Goal: Task Accomplishment & Management: Manage account settings

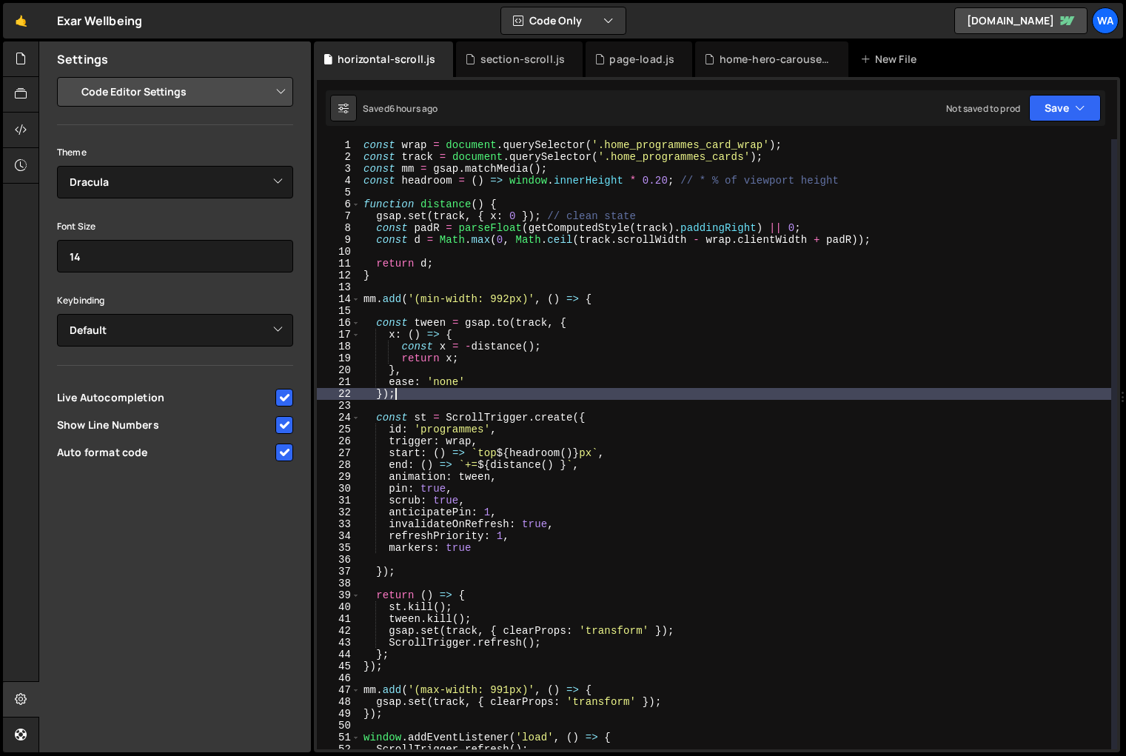
select select "editor"
select select "ace/theme/dracula"
click at [372, 64] on div "horizontal-scroll.js" at bounding box center [387, 59] width 98 height 15
click at [17, 64] on icon at bounding box center [21, 58] width 12 height 16
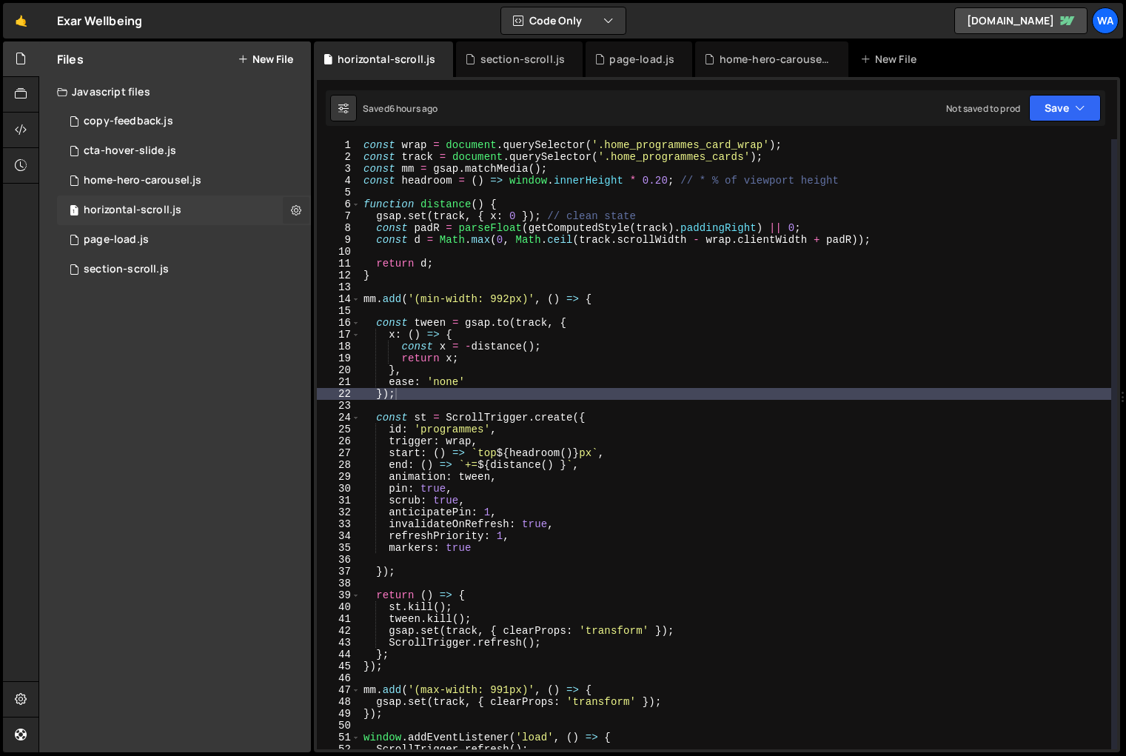
click at [290, 206] on button at bounding box center [296, 210] width 27 height 27
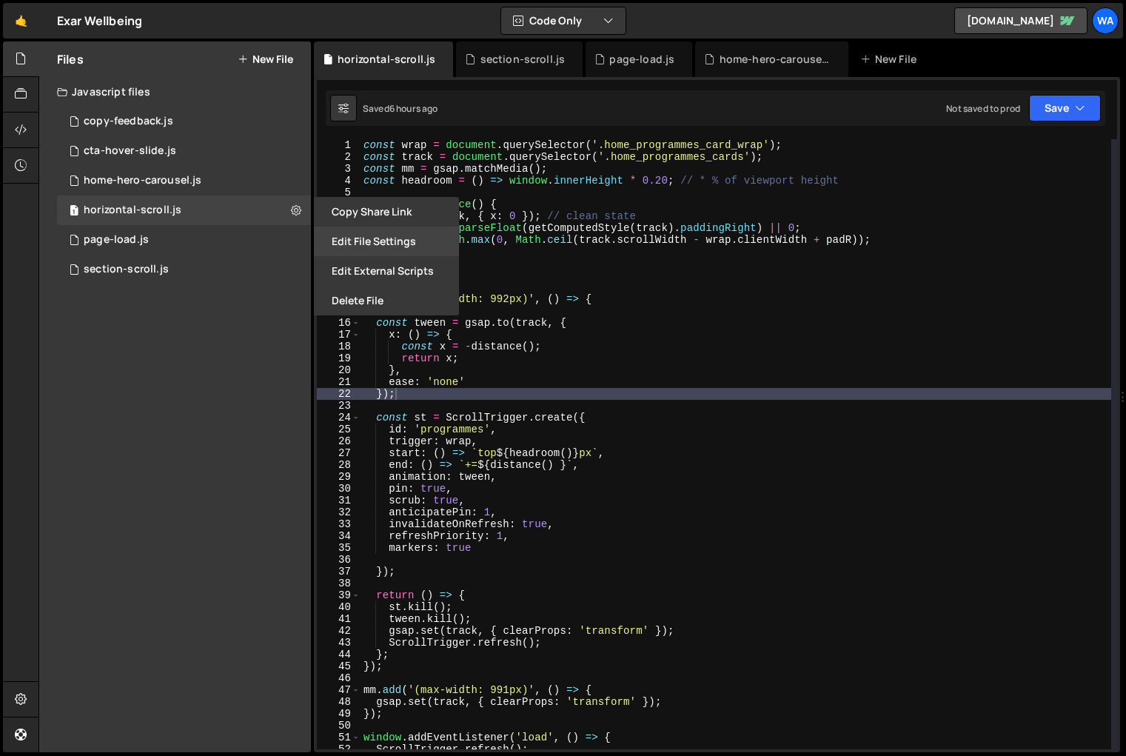
click at [360, 243] on button "Edit File Settings" at bounding box center [386, 242] width 145 height 30
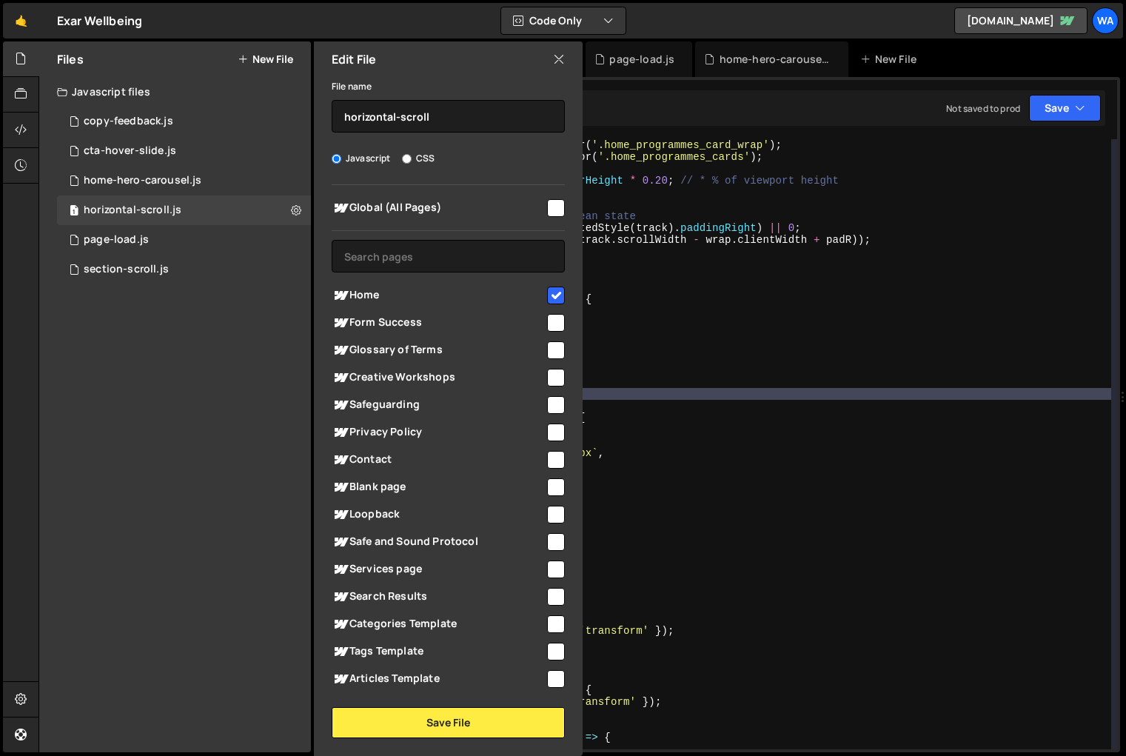
click at [547, 292] on input "checkbox" at bounding box center [556, 296] width 18 height 18
click at [547, 295] on input "checkbox" at bounding box center [556, 296] width 18 height 18
checkbox input "true"
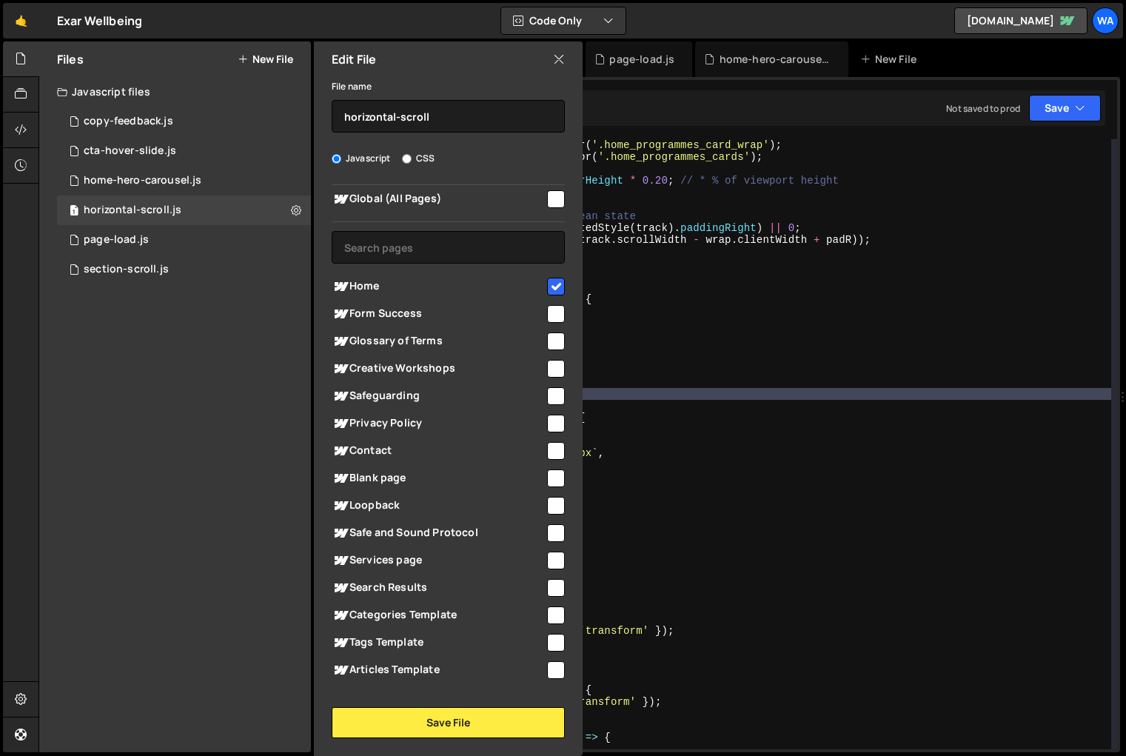
click at [547, 367] on input "checkbox" at bounding box center [556, 369] width 18 height 18
checkbox input "true"
click at [549, 504] on input "checkbox" at bounding box center [556, 506] width 18 height 18
checkbox input "true"
click at [549, 541] on input "checkbox" at bounding box center [556, 533] width 18 height 18
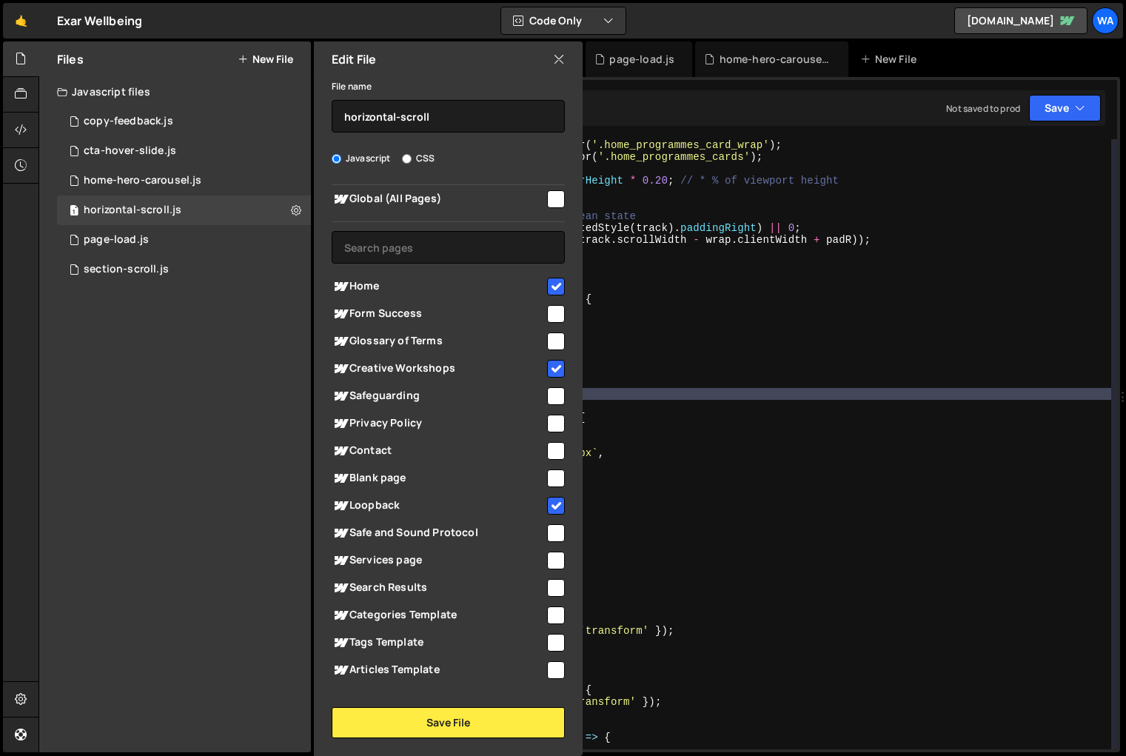
checkbox input "true"
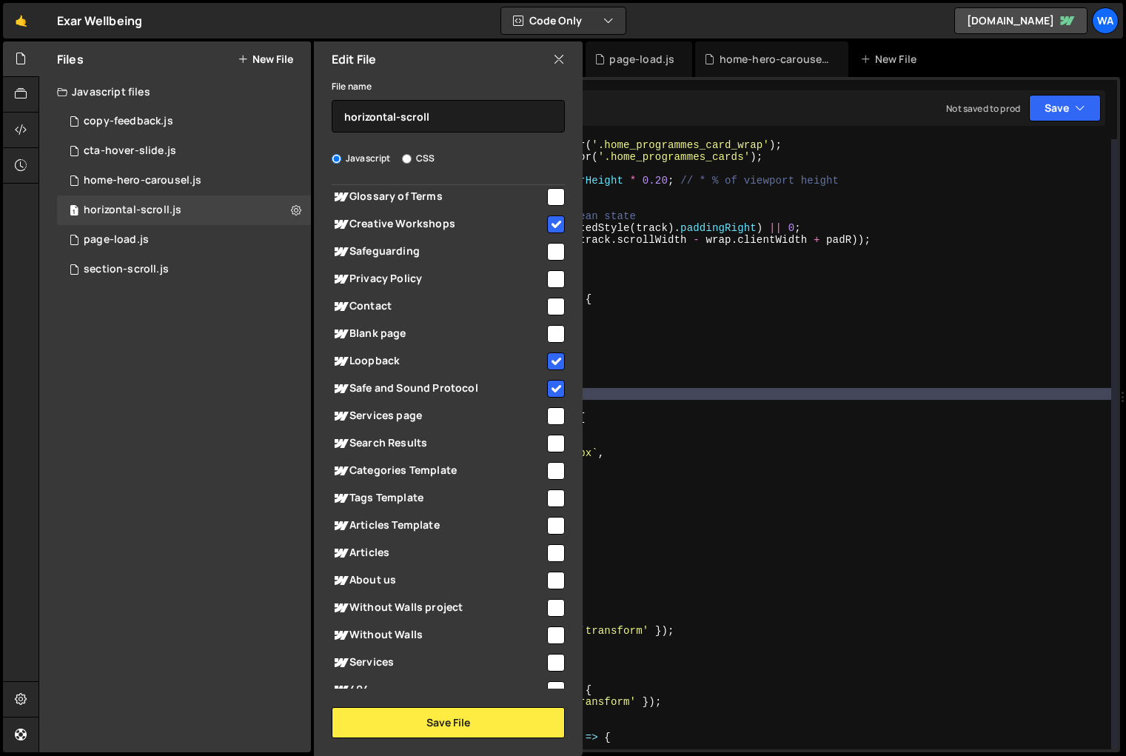
scroll to position [0, 0]
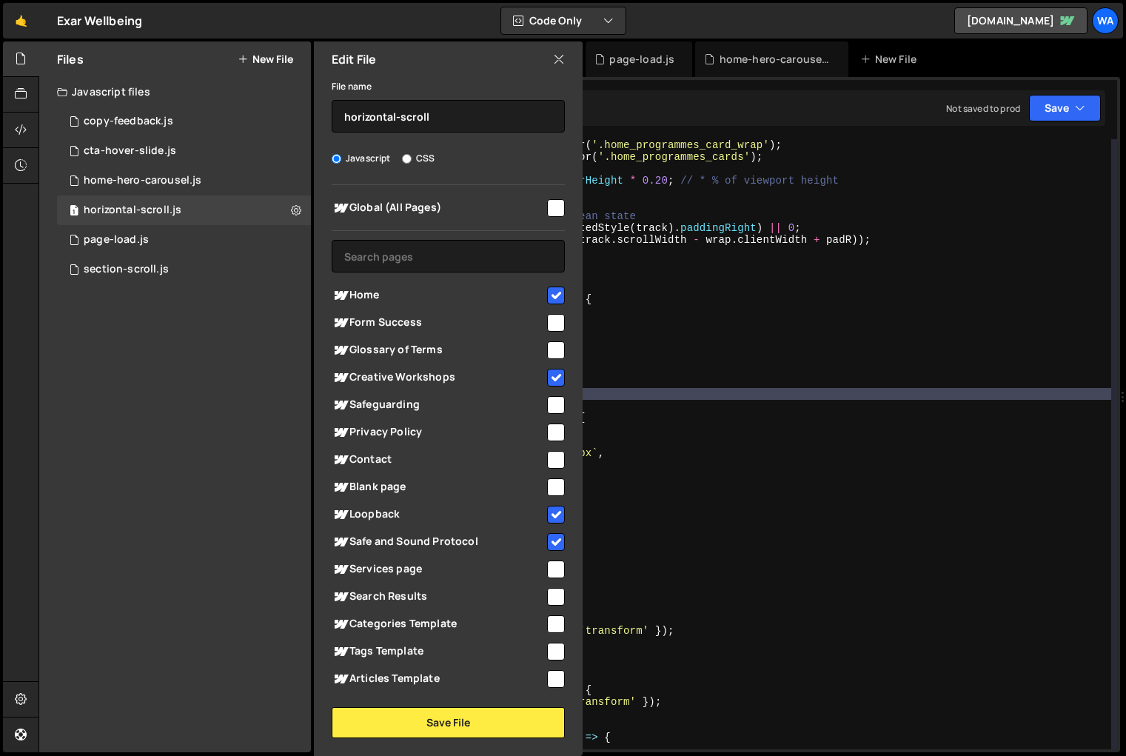
click at [550, 206] on input "checkbox" at bounding box center [556, 208] width 18 height 18
click at [548, 209] on input "checkbox" at bounding box center [556, 208] width 18 height 18
checkbox input "true"
click at [551, 292] on input "checkbox" at bounding box center [556, 296] width 18 height 18
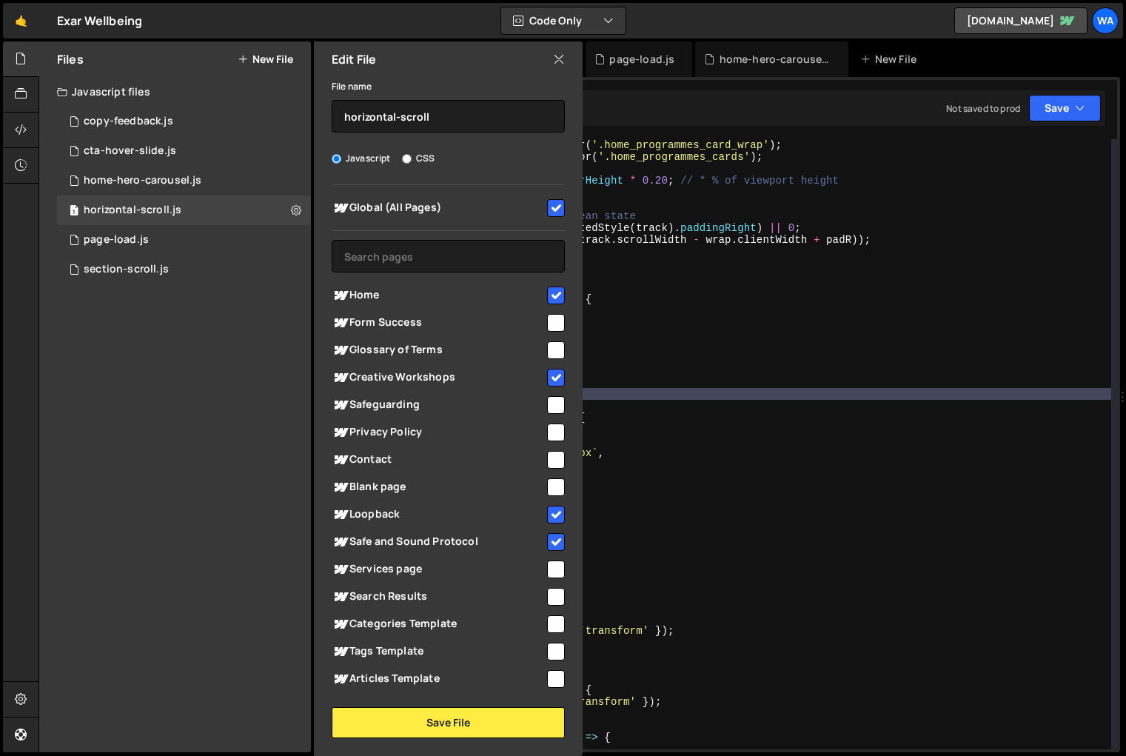
checkbox input "false"
click at [549, 375] on input "checkbox" at bounding box center [556, 378] width 18 height 18
checkbox input "false"
click at [549, 515] on input "checkbox" at bounding box center [556, 515] width 18 height 18
checkbox input "false"
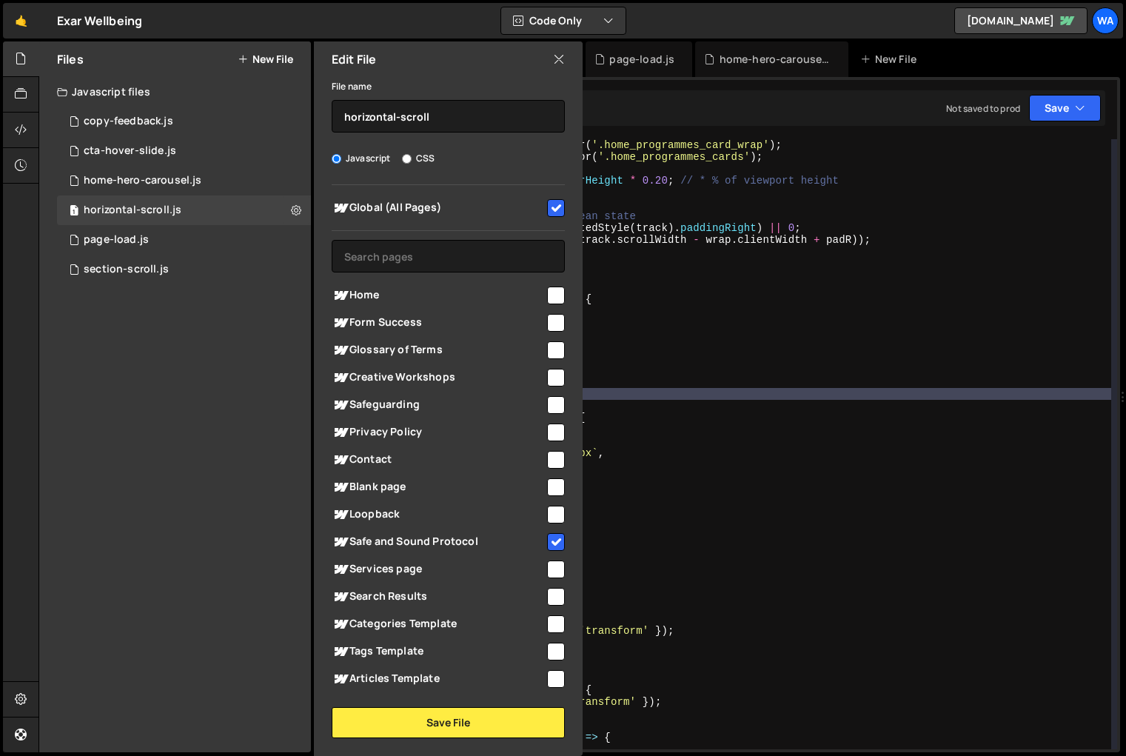
click at [547, 539] on input "checkbox" at bounding box center [556, 542] width 18 height 18
checkbox input "false"
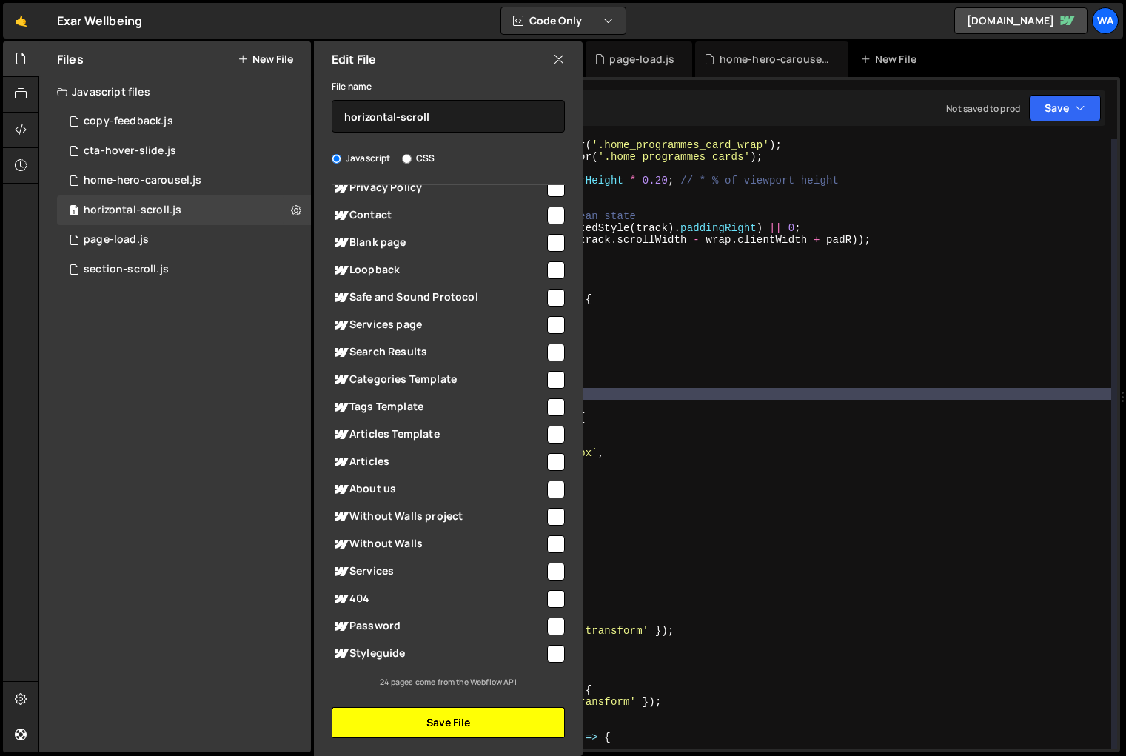
click at [462, 726] on button "Save File" at bounding box center [448, 722] width 233 height 31
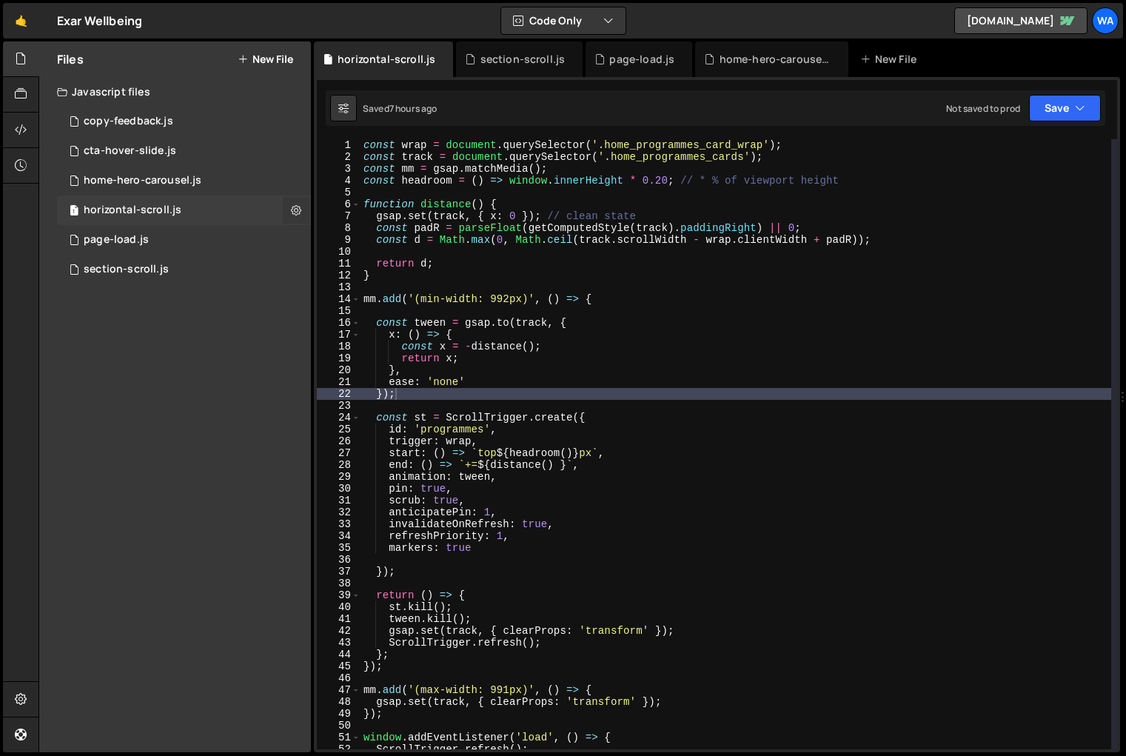
click at [292, 210] on icon at bounding box center [296, 210] width 10 height 14
type input "horizontal-scroll"
radio input "true"
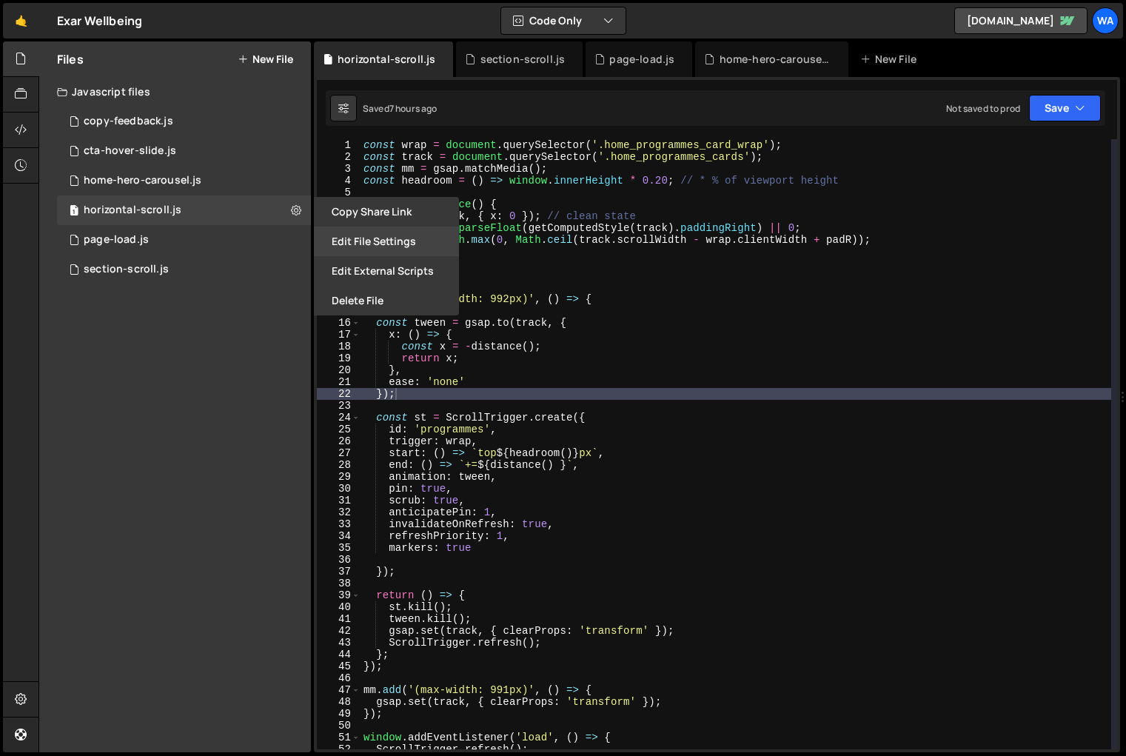
click at [344, 242] on button "Edit File Settings" at bounding box center [386, 242] width 145 height 30
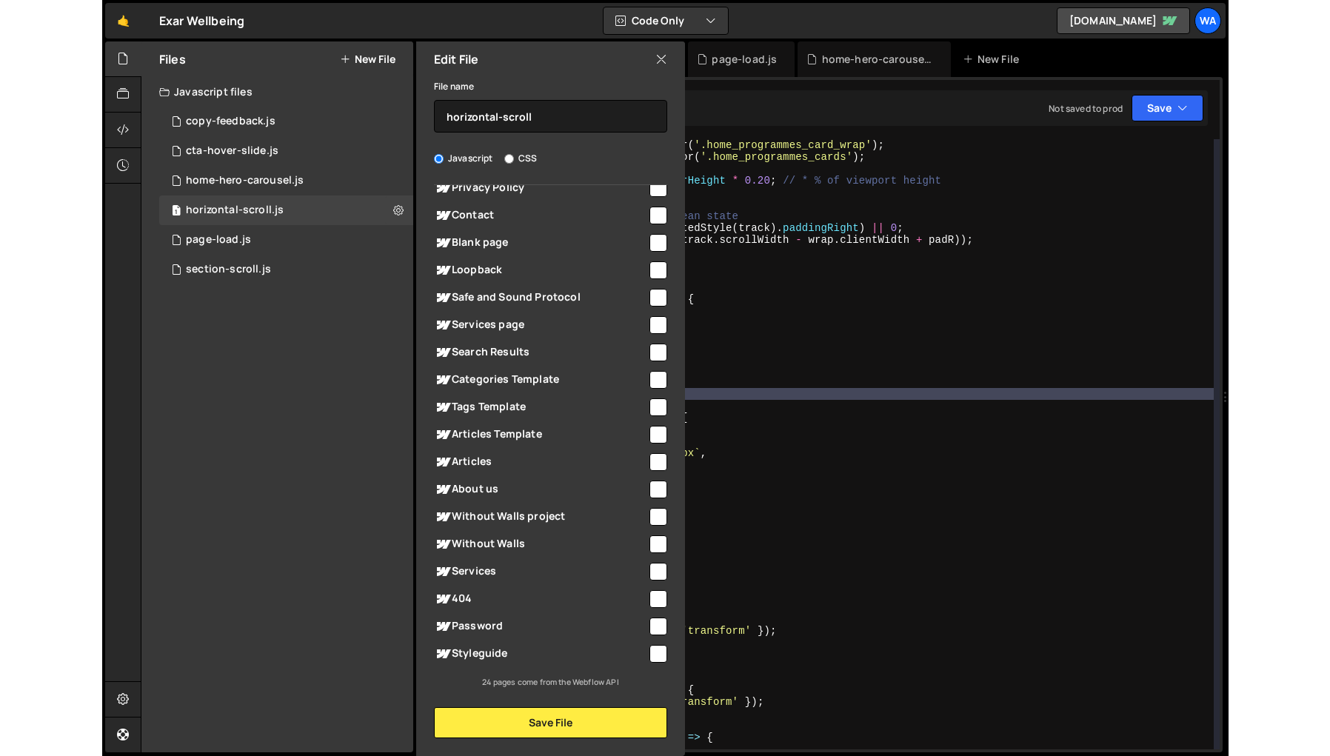
scroll to position [0, 0]
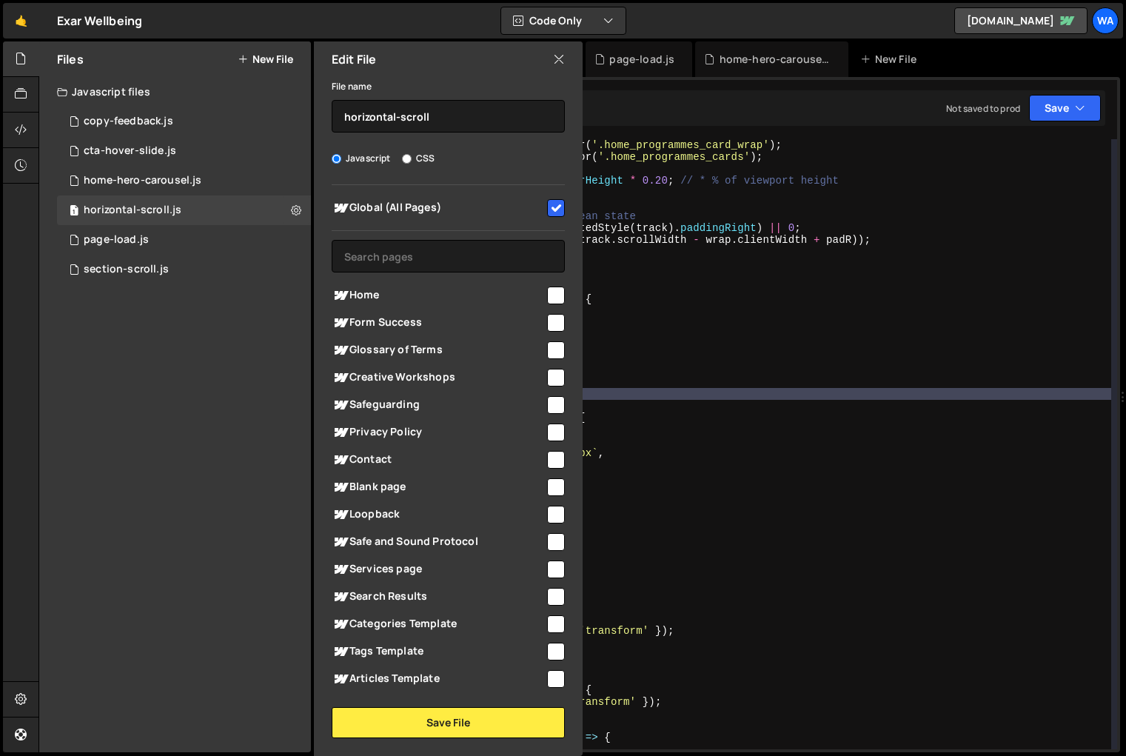
click at [552, 208] on input "checkbox" at bounding box center [556, 208] width 18 height 18
checkbox input "false"
click at [554, 298] on input "checkbox" at bounding box center [556, 296] width 18 height 18
checkbox input "true"
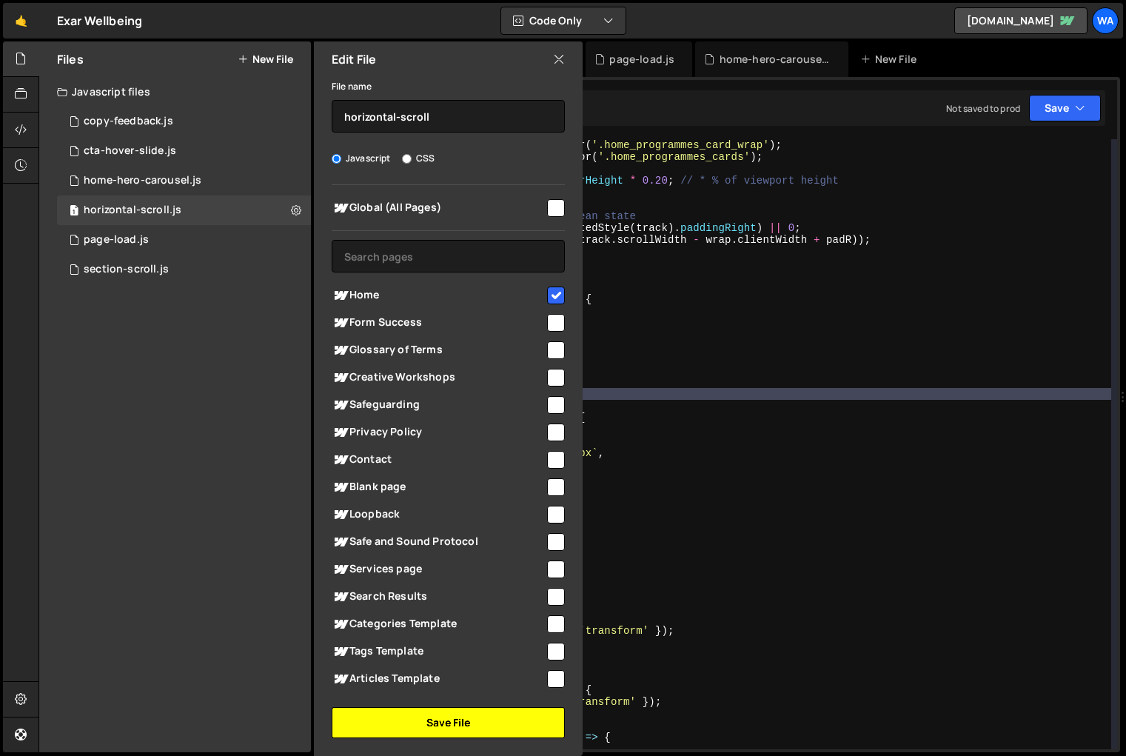
click at [479, 726] on button "Save File" at bounding box center [448, 722] width 233 height 31
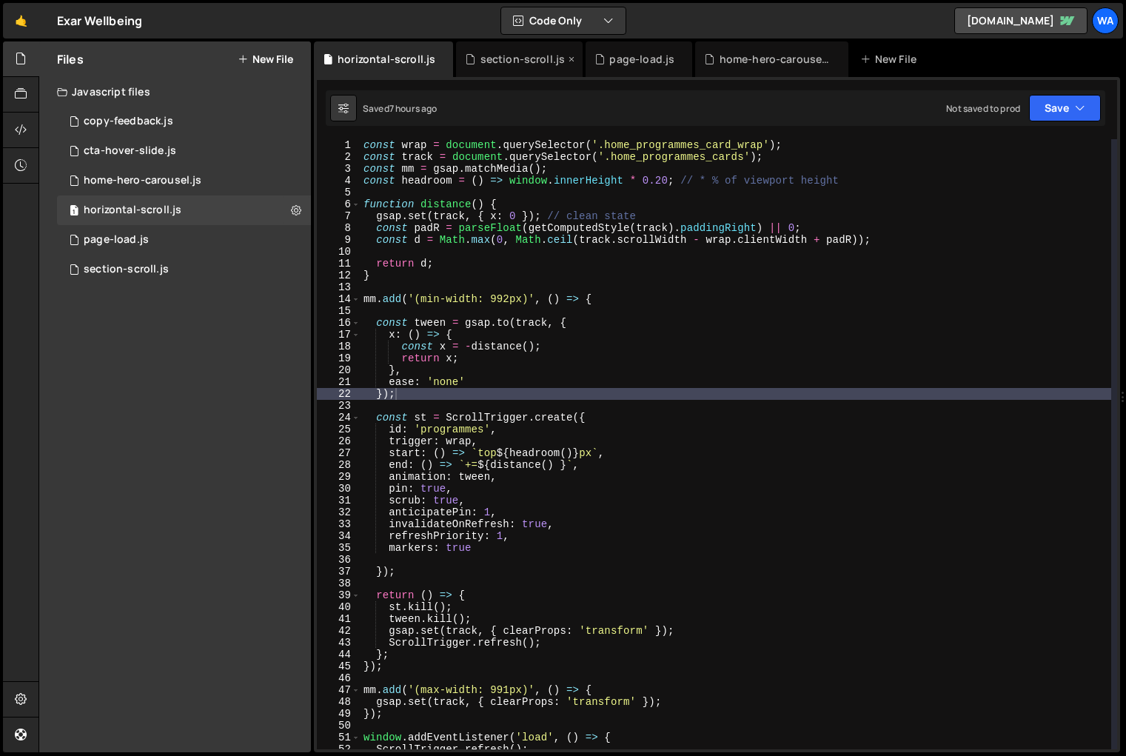
click at [516, 63] on div "section-scroll.js" at bounding box center [523, 59] width 85 height 15
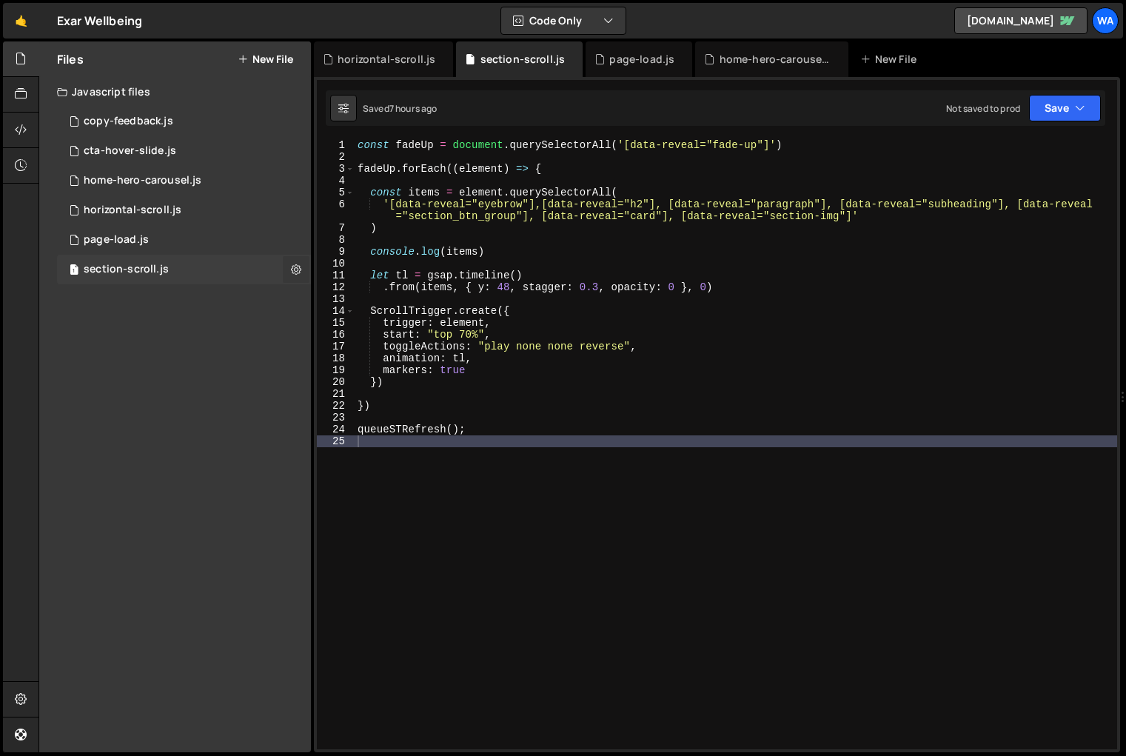
click at [295, 272] on icon at bounding box center [296, 269] width 10 height 14
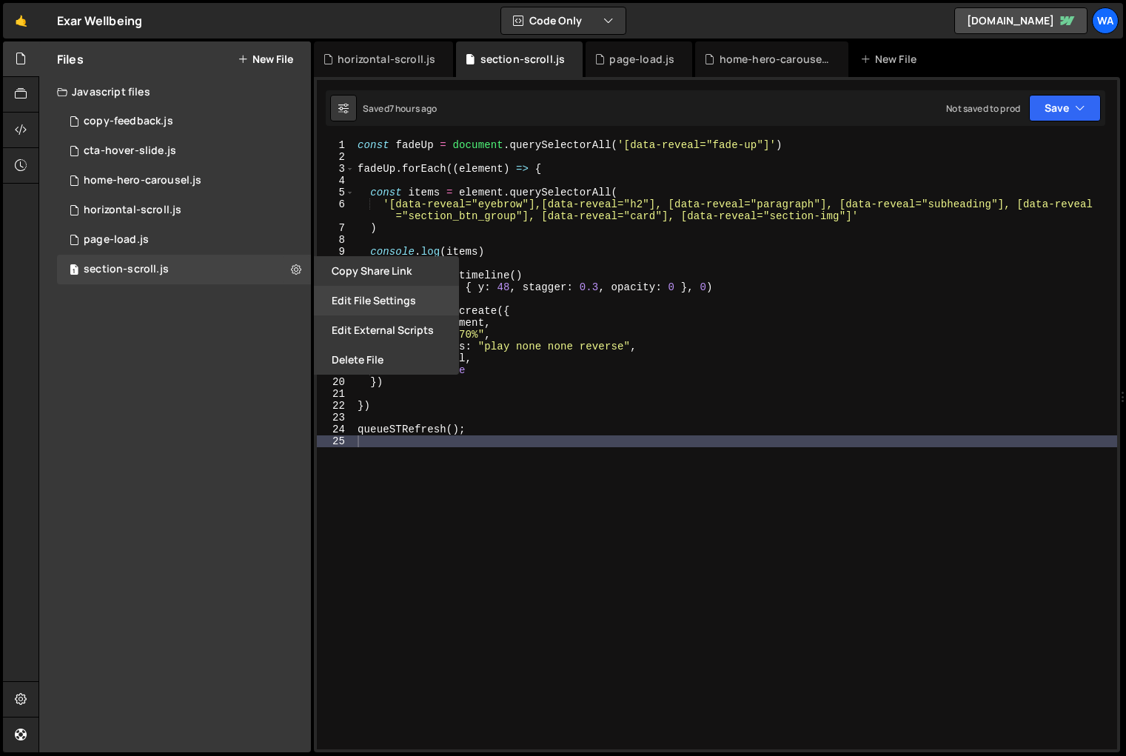
click at [359, 296] on button "Edit File Settings" at bounding box center [386, 301] width 145 height 30
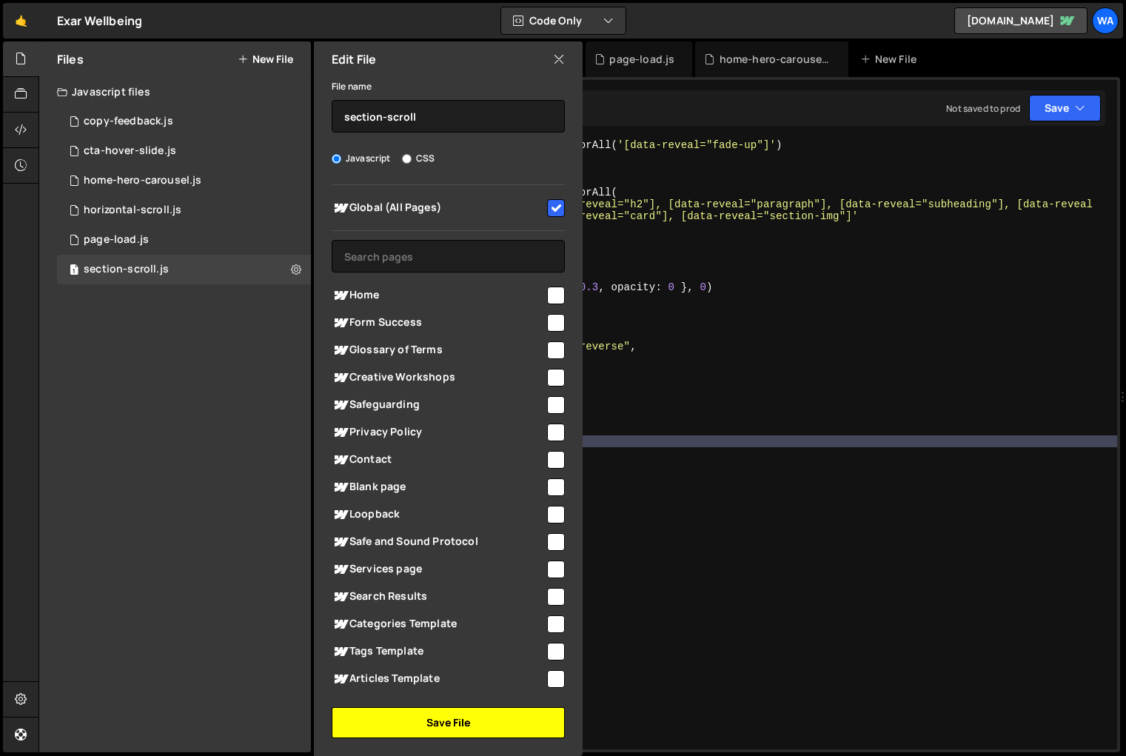
click at [487, 717] on button "Save File" at bounding box center [448, 722] width 233 height 31
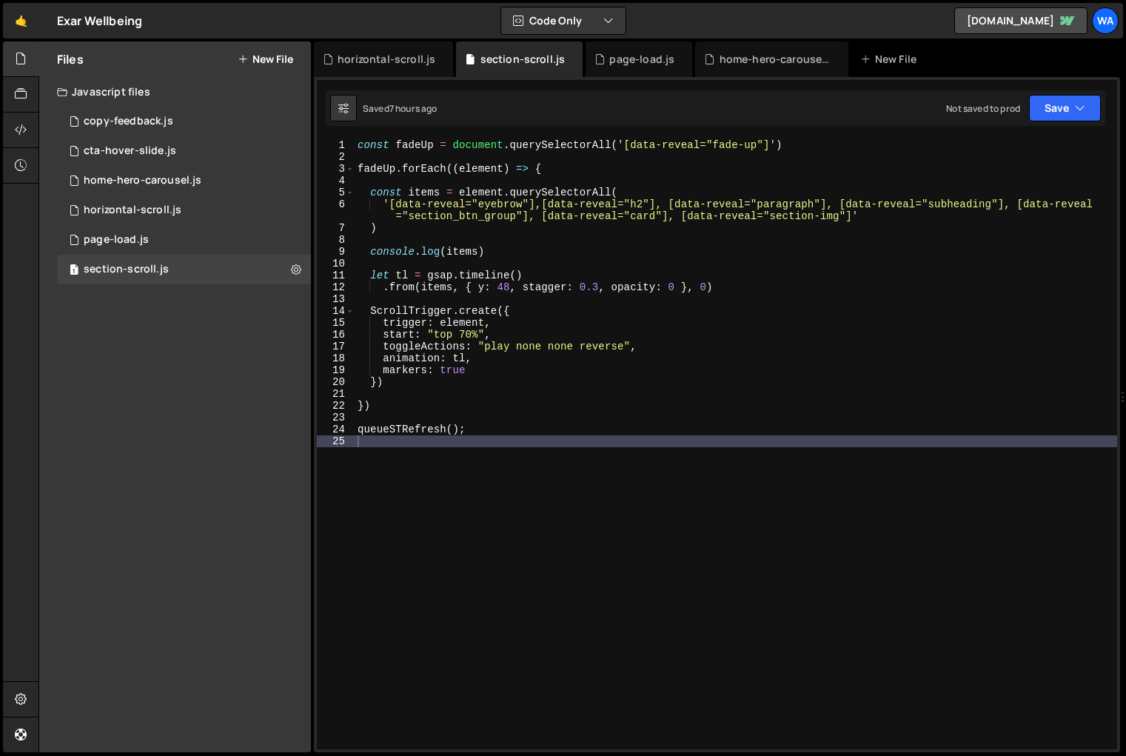
click at [570, 559] on div "const fadeUp = document . querySelectorAll ( '[data-reveal="fade-up"]' ) fadeUp…" at bounding box center [736, 456] width 763 height 634
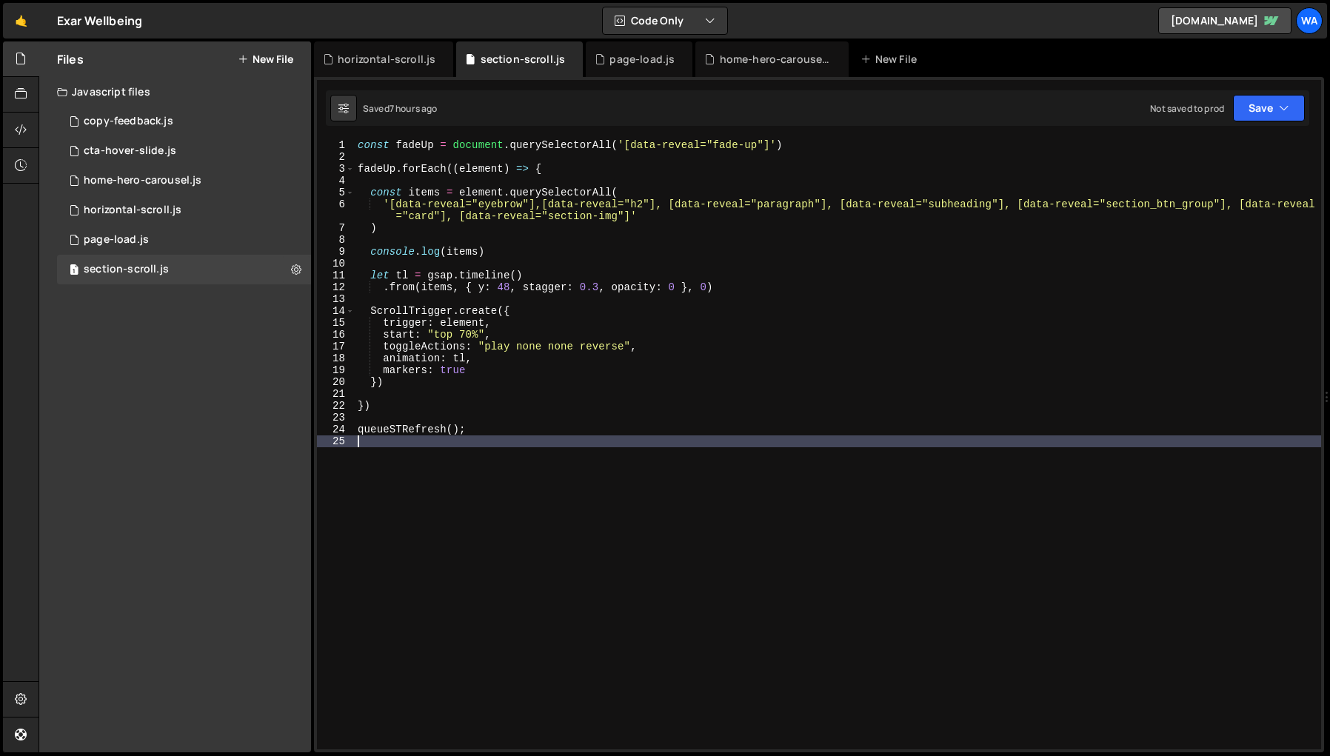
click at [529, 573] on div "const fadeUp = document . querySelectorAll ( '[data-reveal="fade-up"]' ) fadeUp…" at bounding box center [838, 456] width 966 height 634
